Goal: Entertainment & Leisure: Consume media (video, audio)

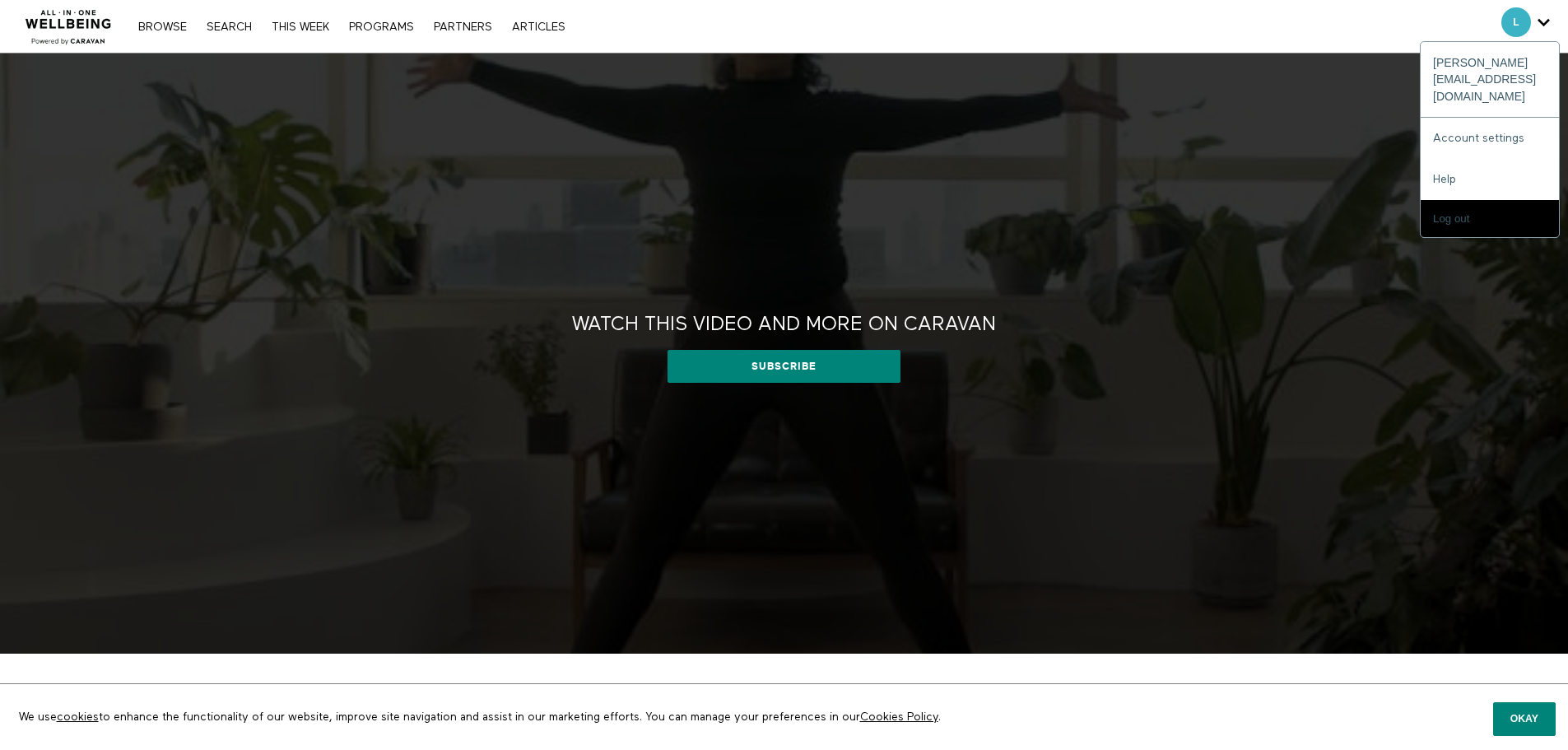
click at [1520, 23] on span "Secondary" at bounding box center [1516, 22] width 29 height 29
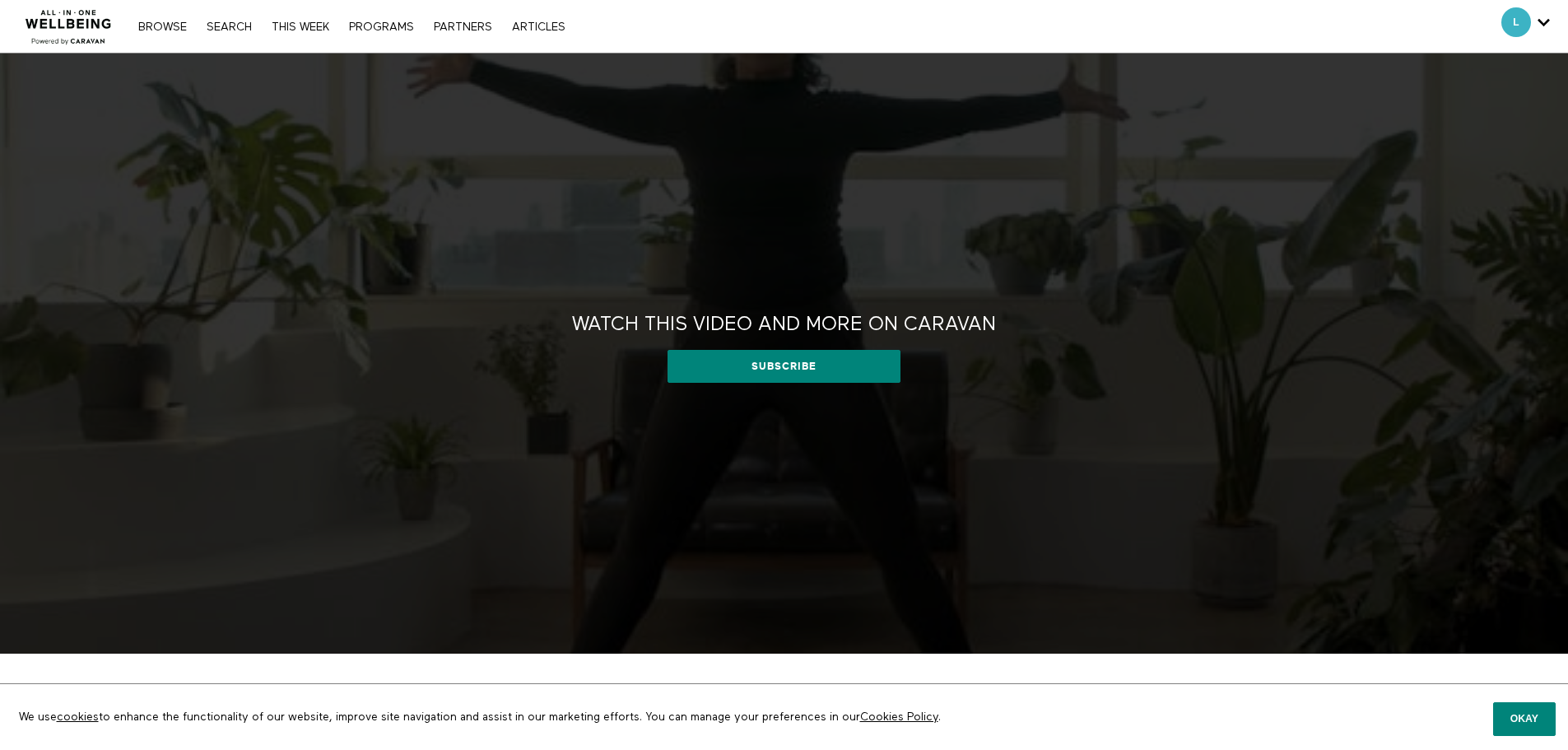
click at [1223, 109] on div "Watch this video and more on CARAVAN Watch this video and more on CARAVAN Subsc…" at bounding box center [784, 353] width 1568 height 600
click at [1545, 712] on button "Okay" at bounding box center [1524, 718] width 63 height 33
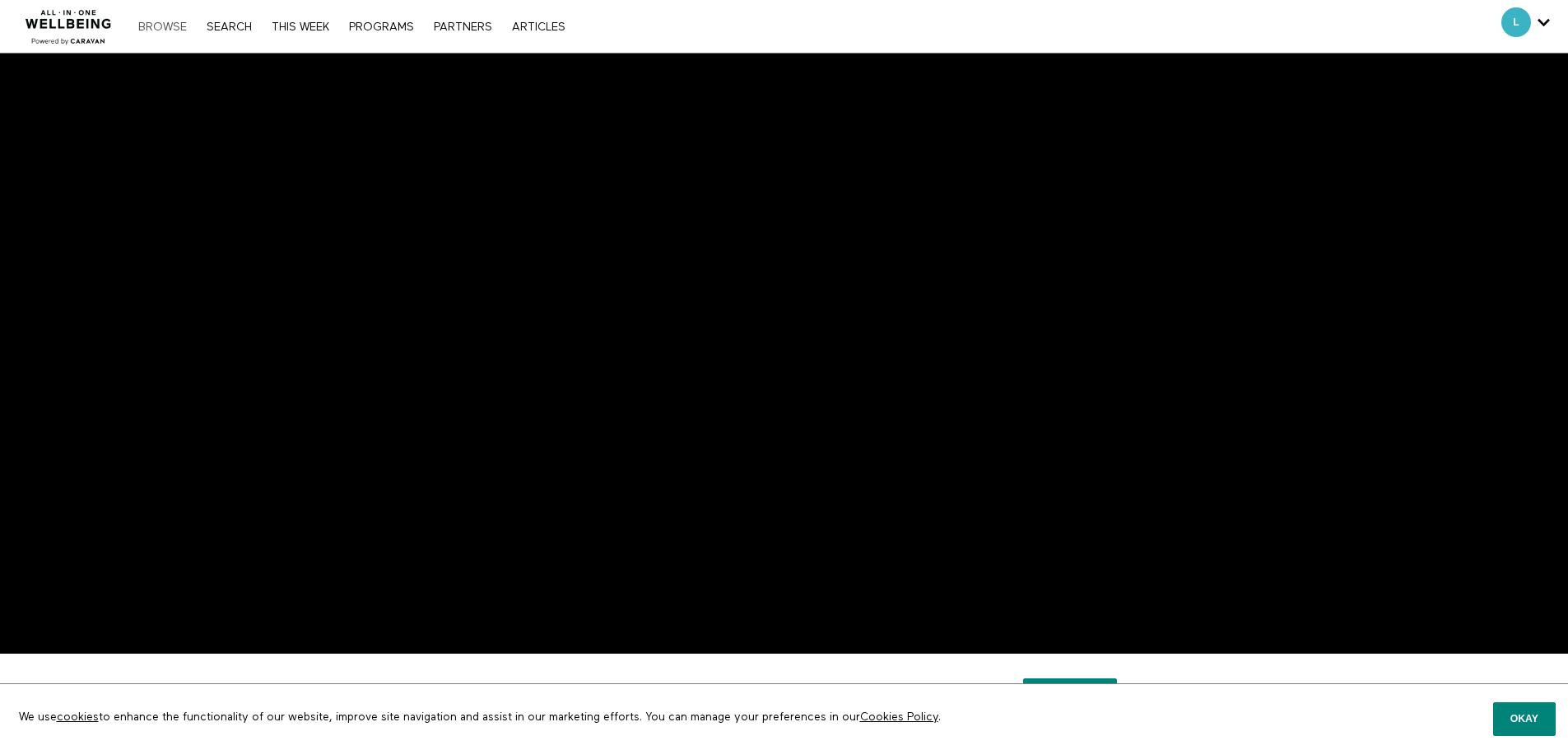
click at [151, 21] on link "Browse" at bounding box center [162, 27] width 65 height 11
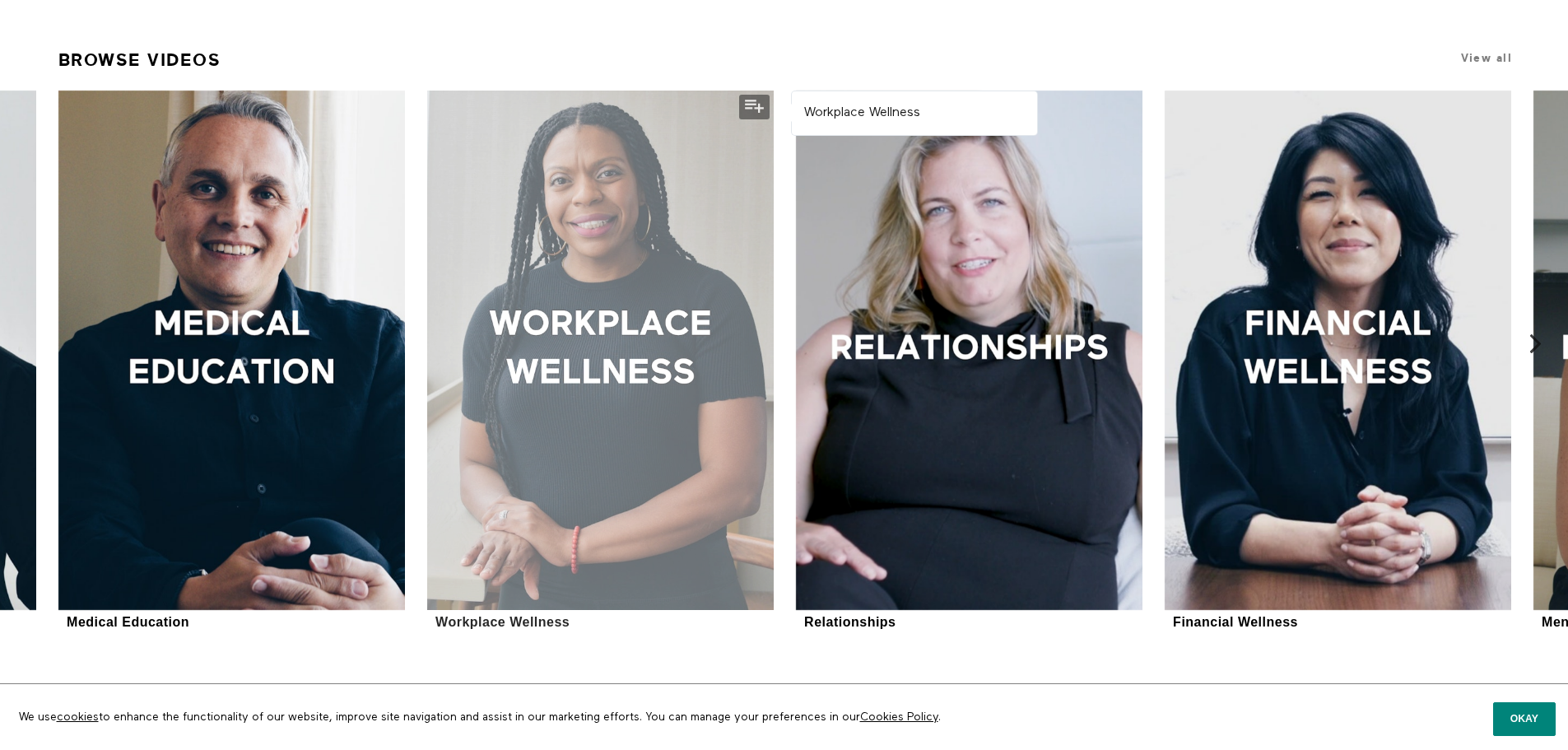
scroll to position [1070, 0]
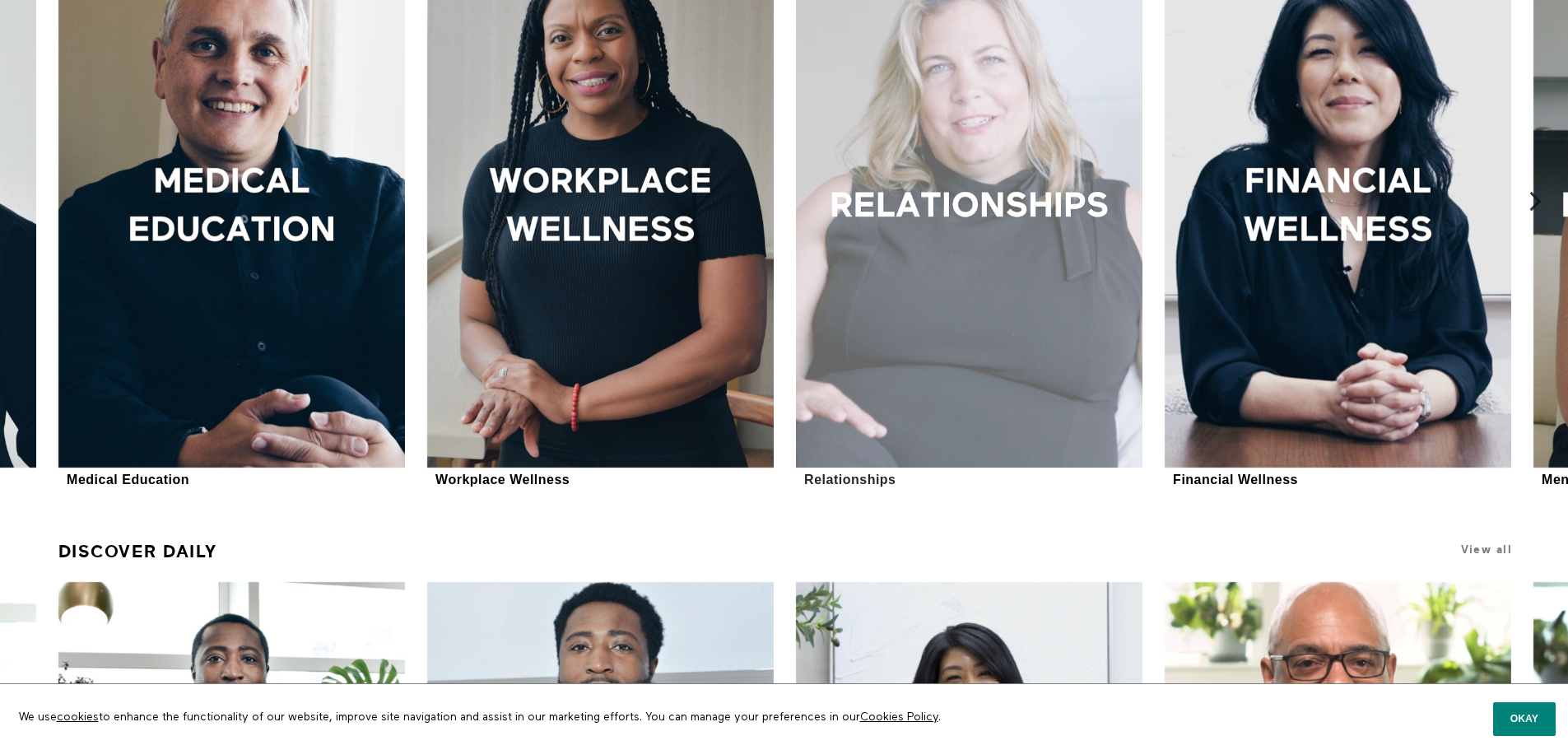
click at [970, 208] on div at bounding box center [968, 208] width 346 height 520
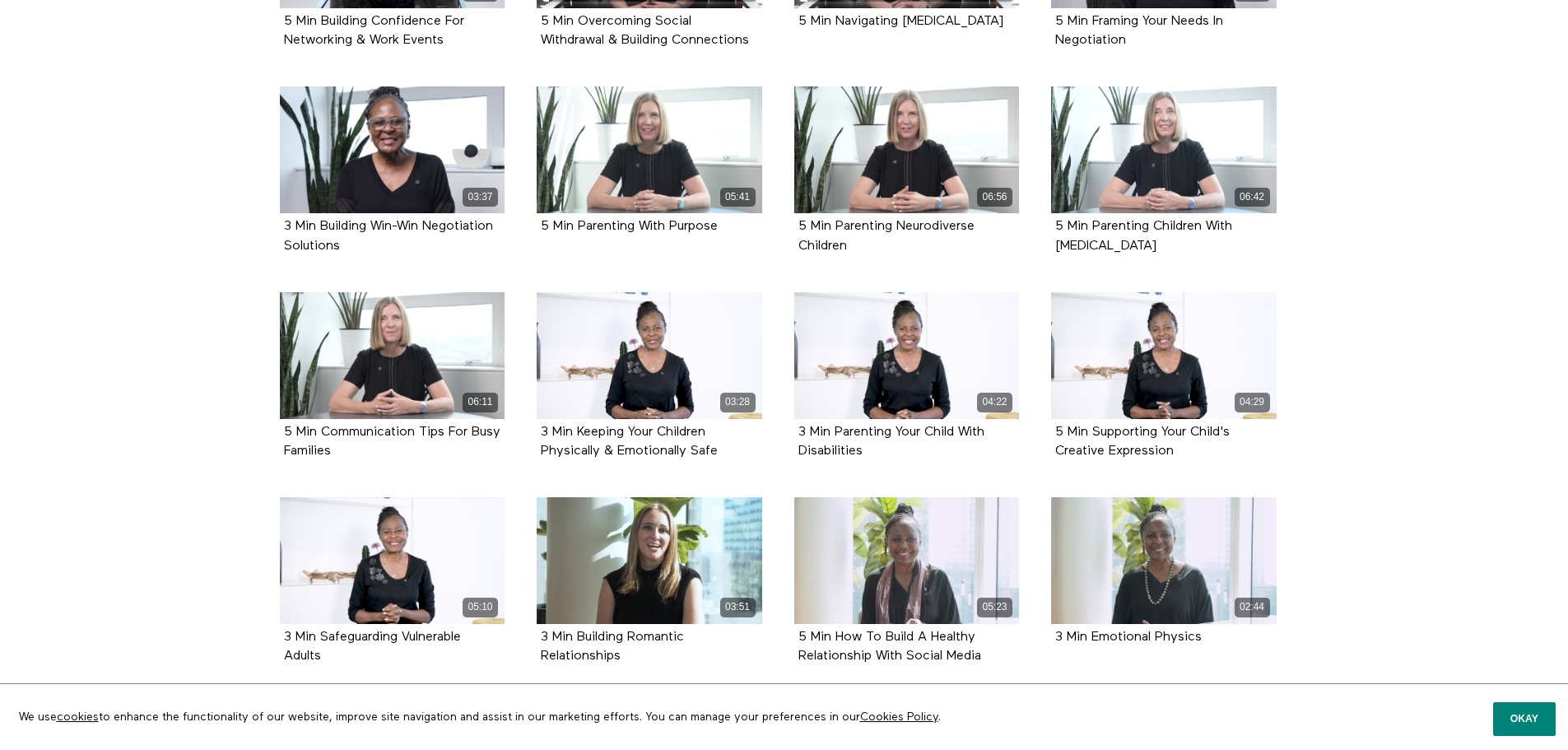
scroll to position [1068, 0]
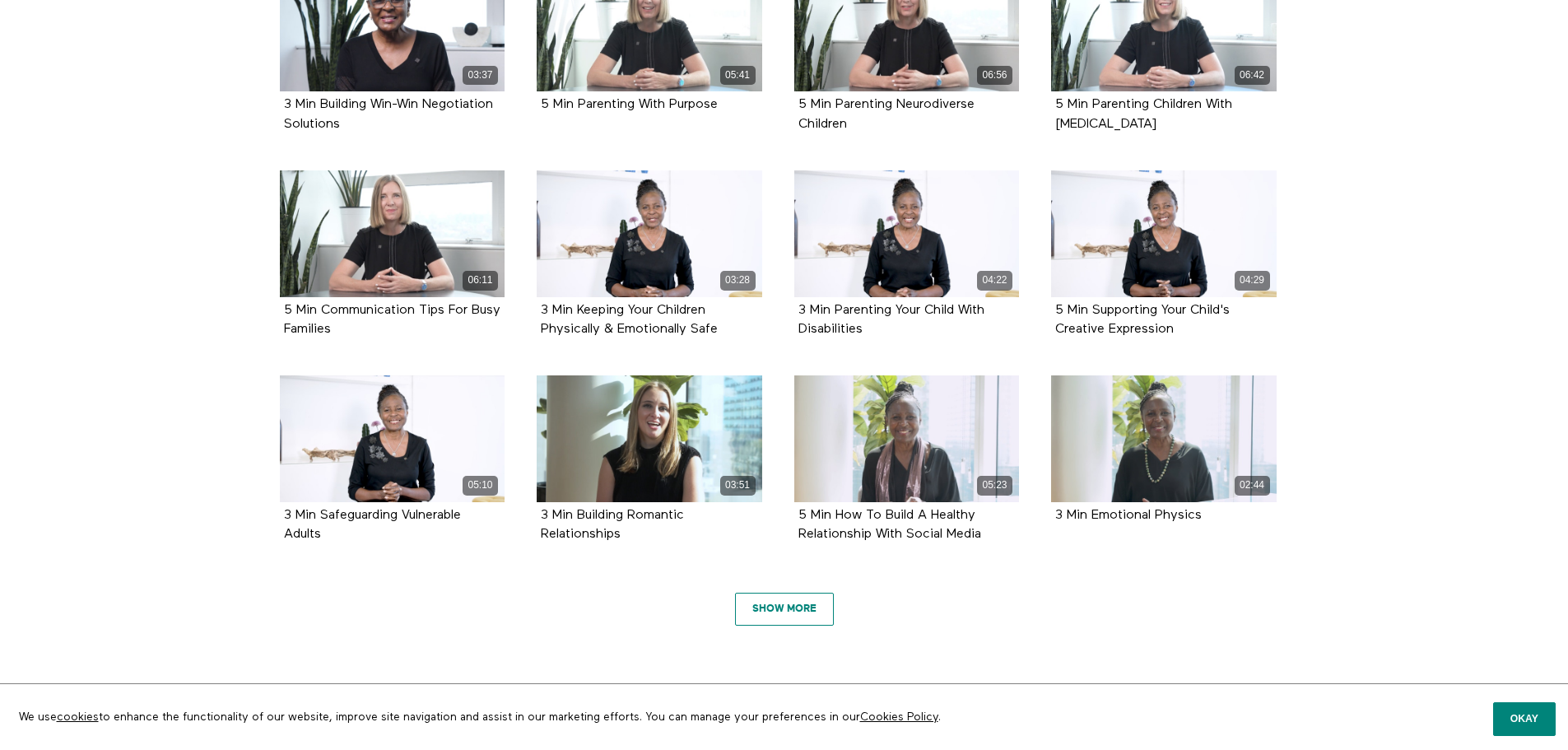
click at [772, 607] on link "Show More" at bounding box center [784, 609] width 99 height 33
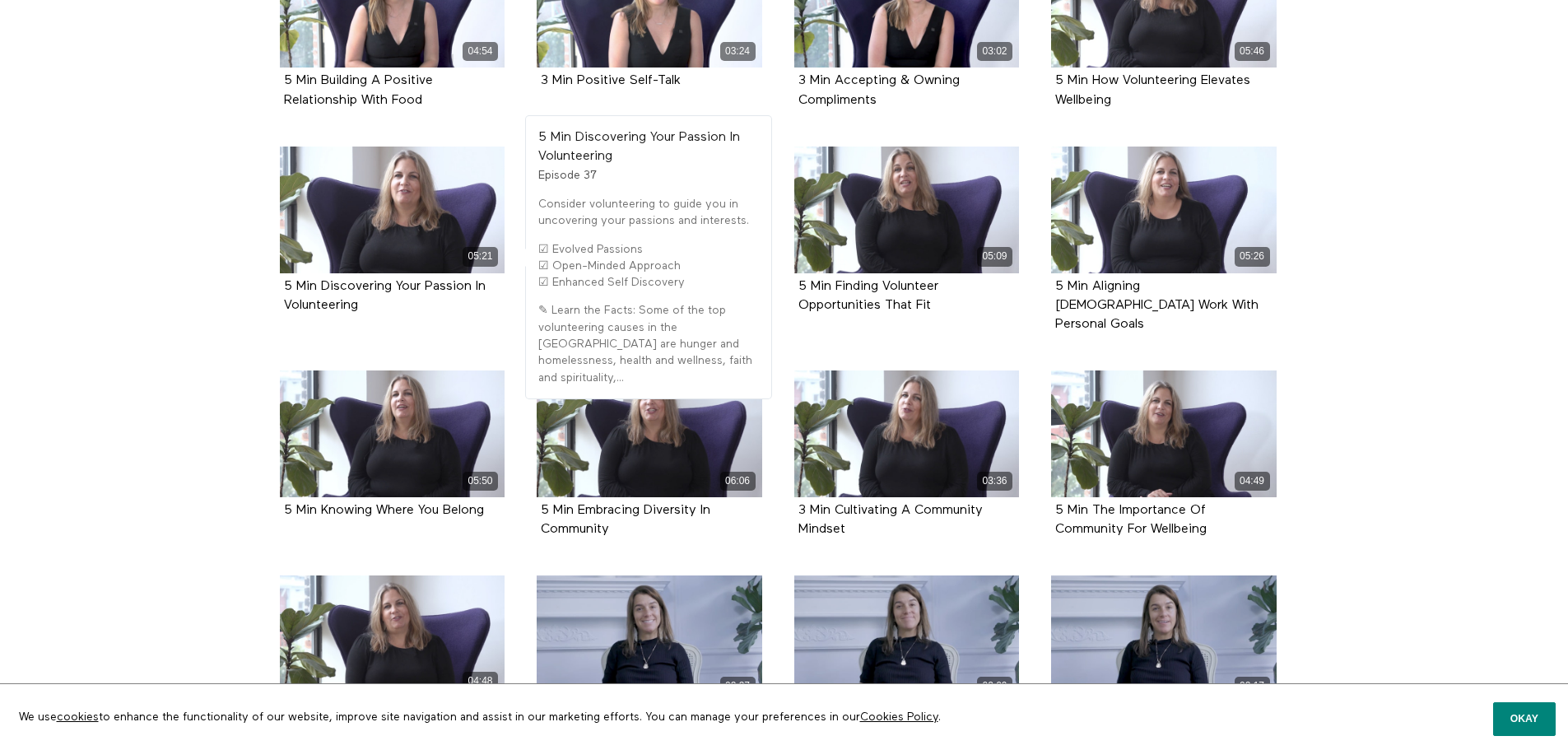
scroll to position [2298, 0]
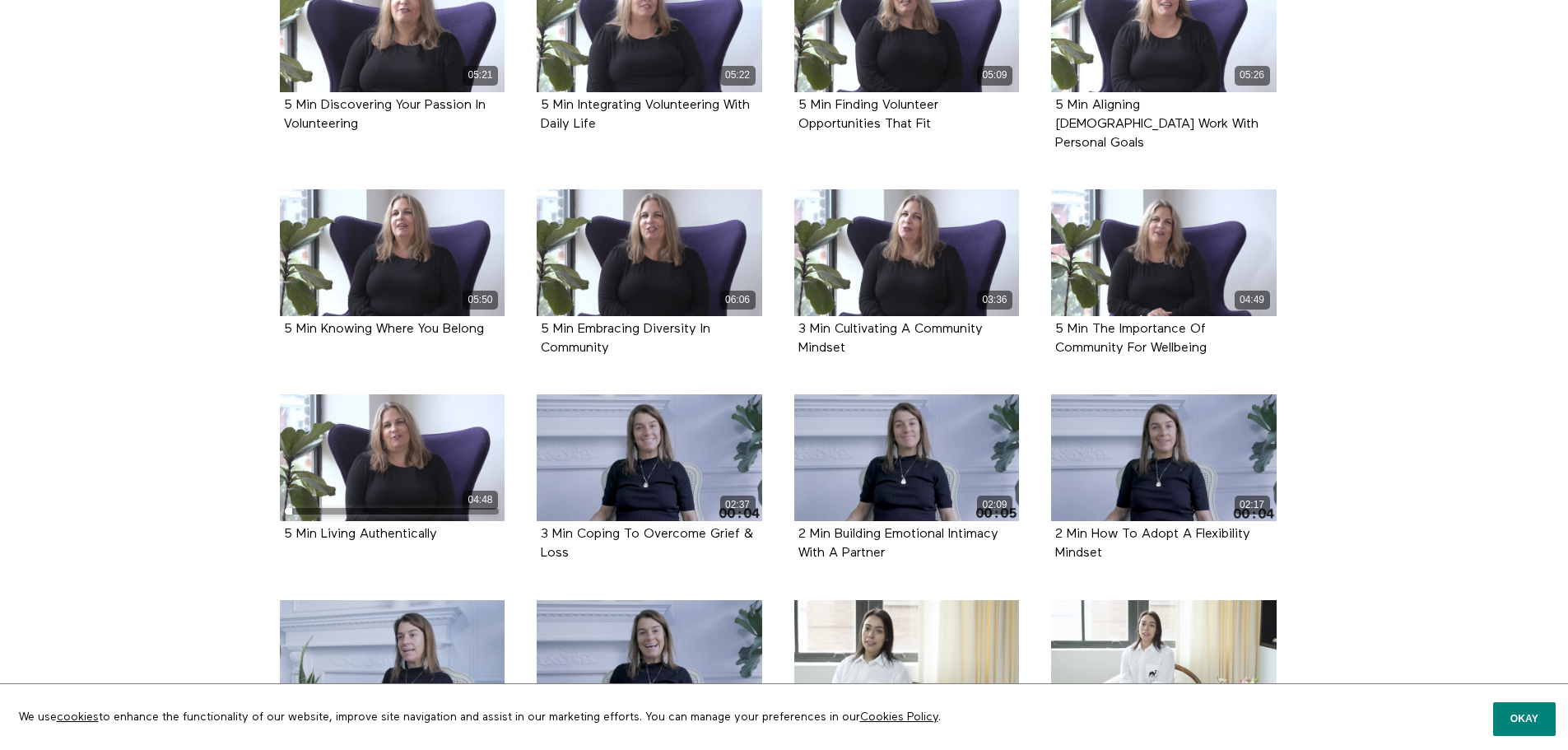
click at [783, 600] on li "03:24 3 Min How To Fight Right Episode 51" at bounding box center [906, 692] width 258 height 186
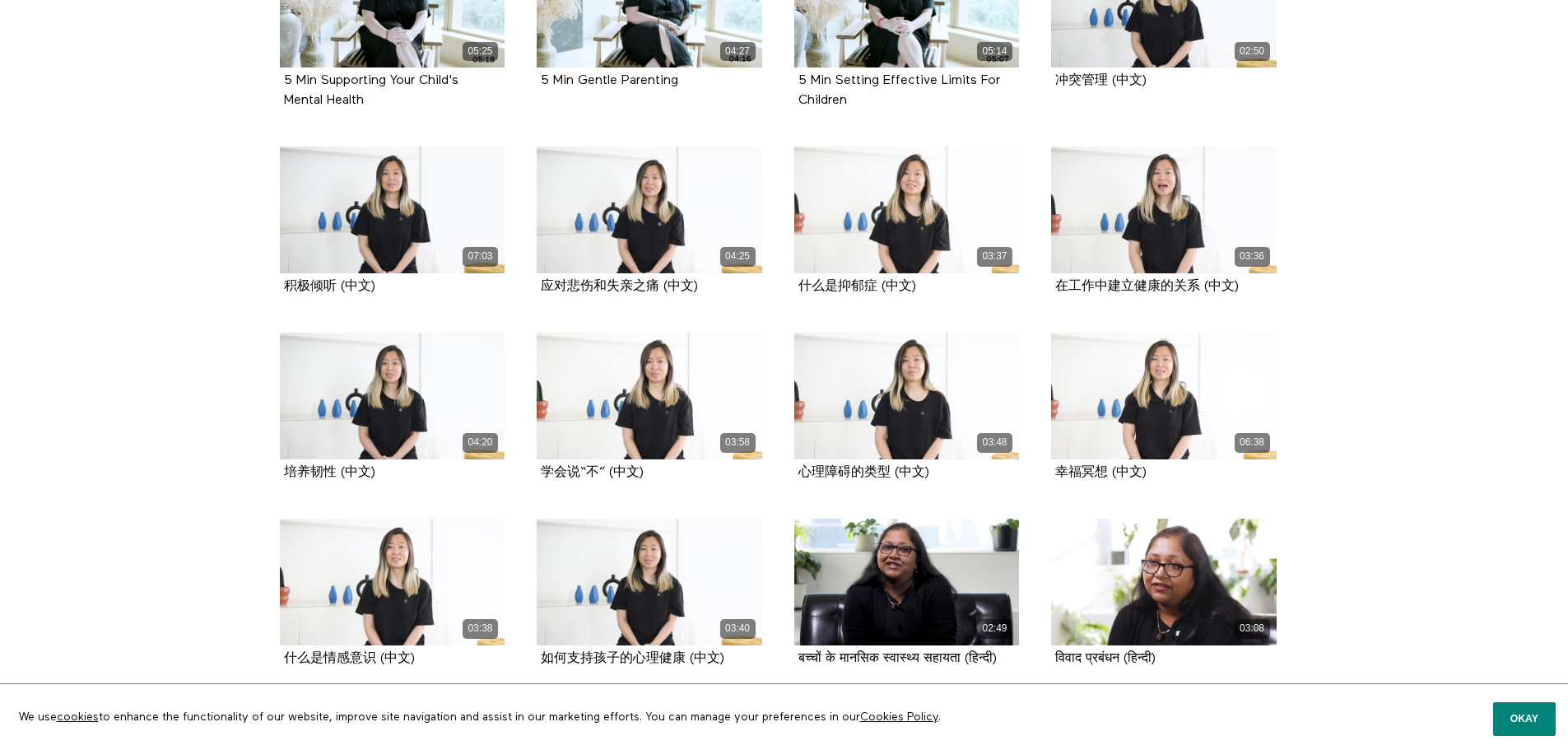
scroll to position [4222, 0]
